Goal: Task Accomplishment & Management: Use online tool/utility

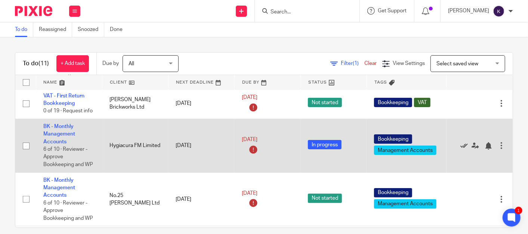
scroll to position [83, 13]
drag, startPoint x: 288, startPoint y: 154, endPoint x: 447, endPoint y: 151, distance: 159.9
click at [471, 150] on icon at bounding box center [474, 145] width 7 height 7
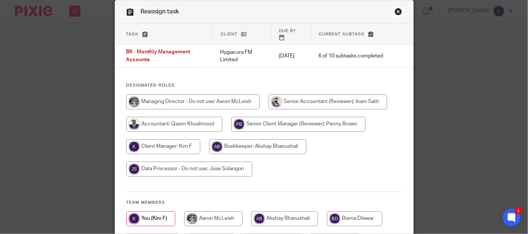
scroll to position [41, 0]
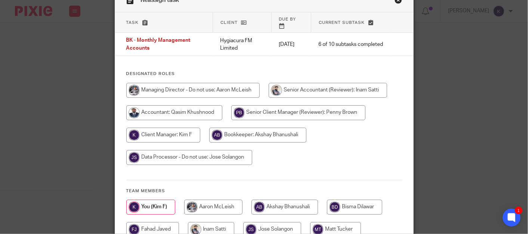
drag, startPoint x: 286, startPoint y: 122, endPoint x: 287, endPoint y: 127, distance: 5.1
click at [286, 128] on input "radio" at bounding box center [257, 135] width 97 height 15
radio input "true"
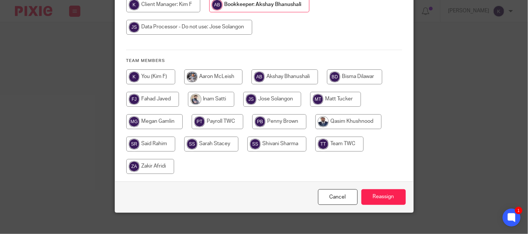
scroll to position [174, 0]
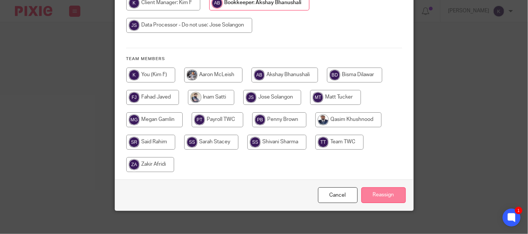
click at [373, 189] on input "Reassign" at bounding box center [383, 195] width 44 height 16
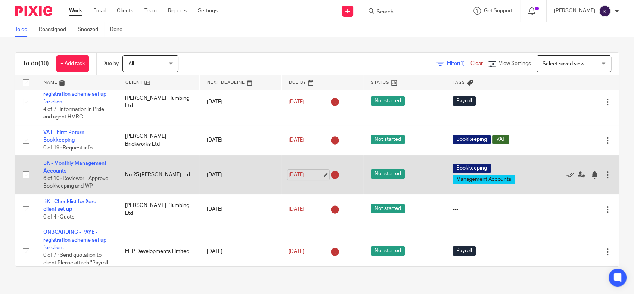
scroll to position [83, 0]
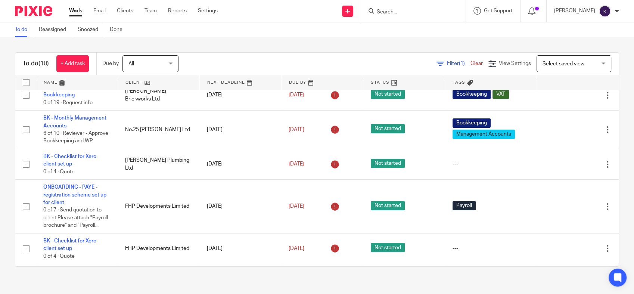
click at [448, 15] on form at bounding box center [416, 10] width 80 height 9
click at [443, 9] on input "Search" at bounding box center [409, 12] width 67 height 7
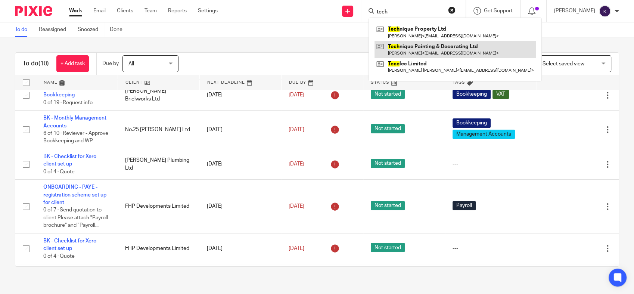
type input "tech"
click at [447, 45] on link at bounding box center [455, 49] width 161 height 17
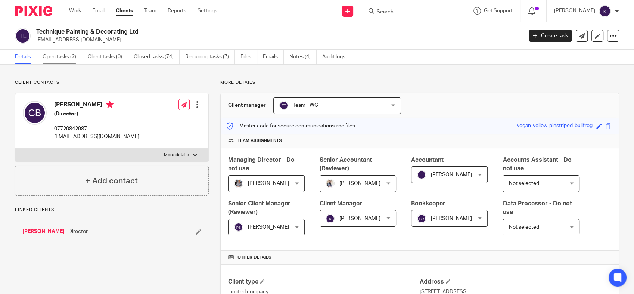
click at [53, 59] on link "Open tasks (2)" at bounding box center [63, 57] width 40 height 15
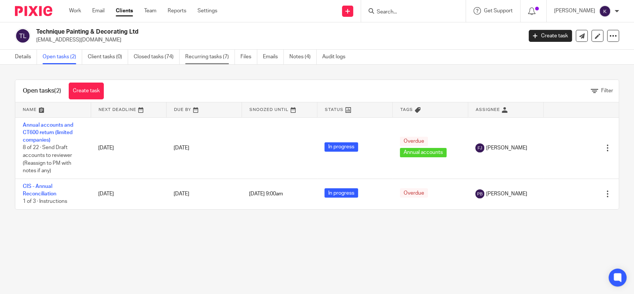
click at [198, 55] on link "Recurring tasks (7)" at bounding box center [210, 57] width 50 height 15
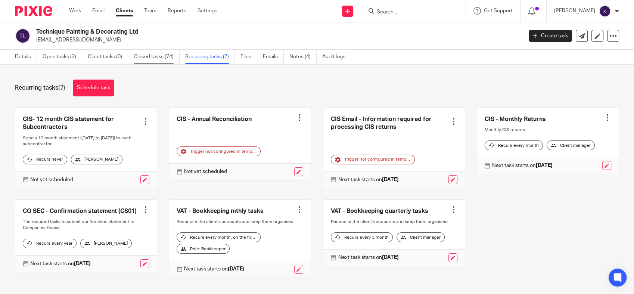
click at [146, 57] on link "Closed tasks (74)" at bounding box center [157, 57] width 46 height 15
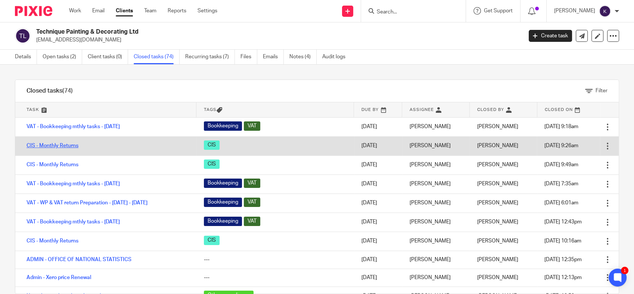
click at [56, 146] on link "CIS - Monthly Returns" at bounding box center [53, 145] width 52 height 5
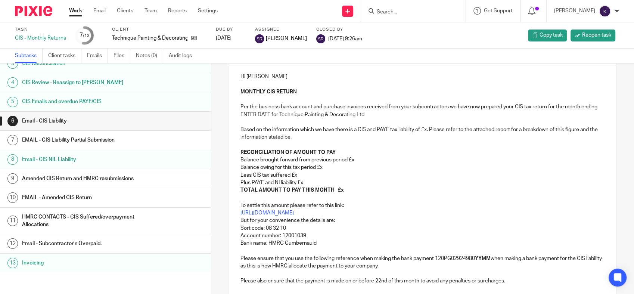
scroll to position [48, 0]
click at [114, 158] on h1 "Email - CIS NIL Liability" at bounding box center [82, 159] width 121 height 11
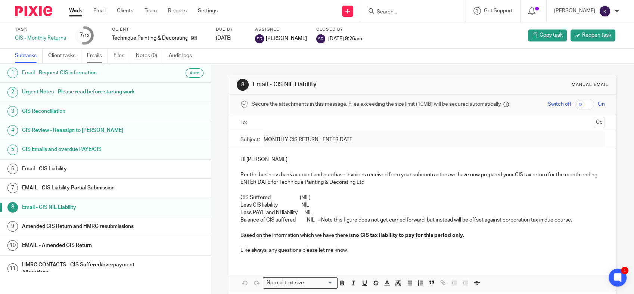
click at [105, 56] on link "Emails" at bounding box center [97, 56] width 21 height 15
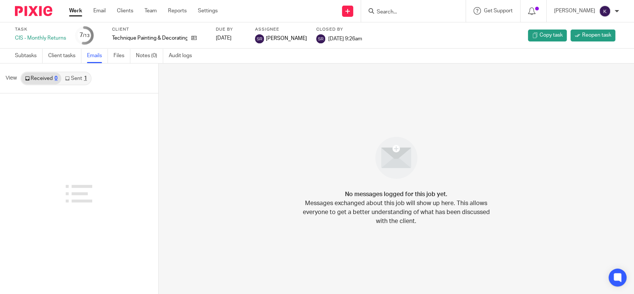
click at [80, 78] on link "Sent 1" at bounding box center [75, 78] width 29 height 12
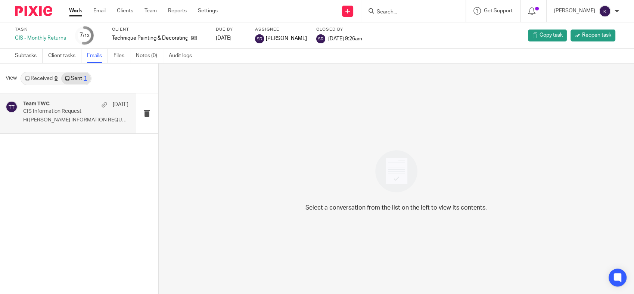
click at [74, 117] on p "Hi [PERSON_NAME] INFORMATION REQUEST ..." at bounding box center [75, 120] width 105 height 6
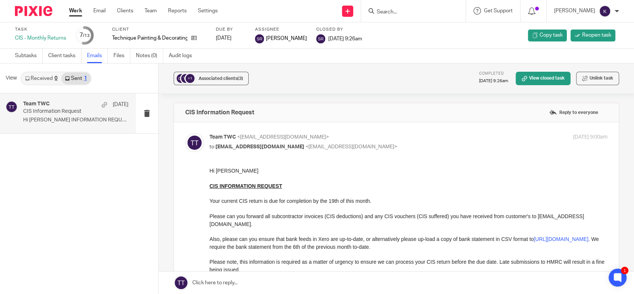
click at [45, 80] on link "Received 0" at bounding box center [41, 78] width 40 height 12
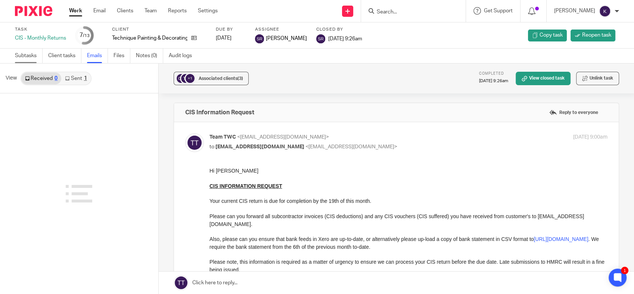
click at [24, 58] on link "Subtasks" at bounding box center [29, 56] width 28 height 15
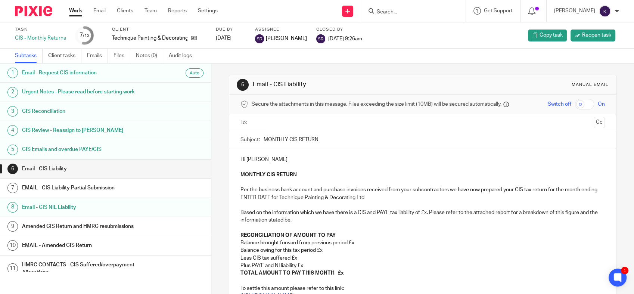
click at [334, 68] on div "6 Email - CIS Liability Manual email Secure the attachments in this message. Fi…" at bounding box center [423, 251] width 388 height 377
